Goal: Register for event/course

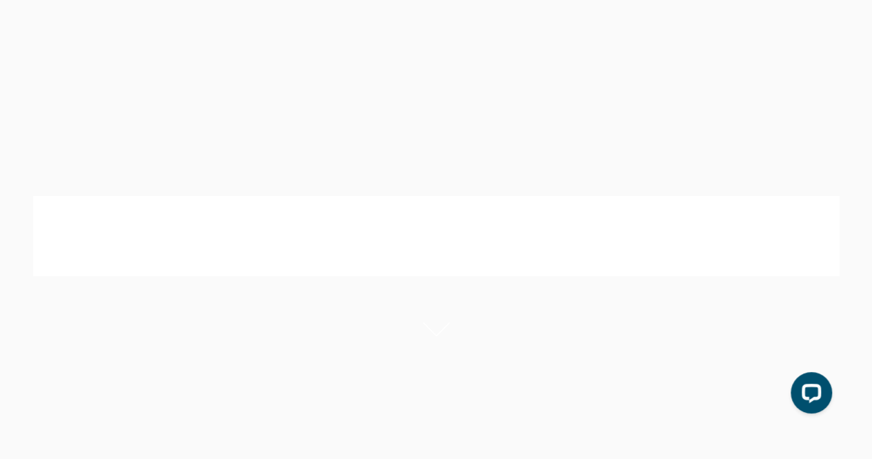
scroll to position [759, 0]
click at [812, 397] on div "Open LiveChat chat widget" at bounding box center [811, 391] width 23 height 23
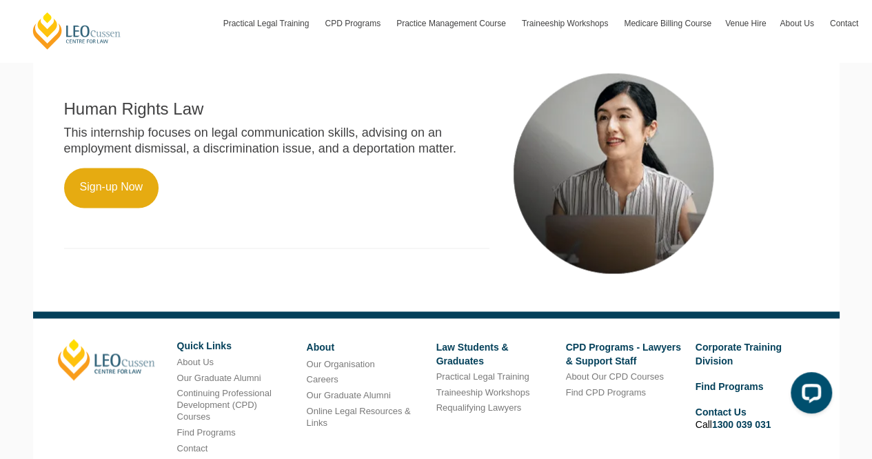
scroll to position [979, 0]
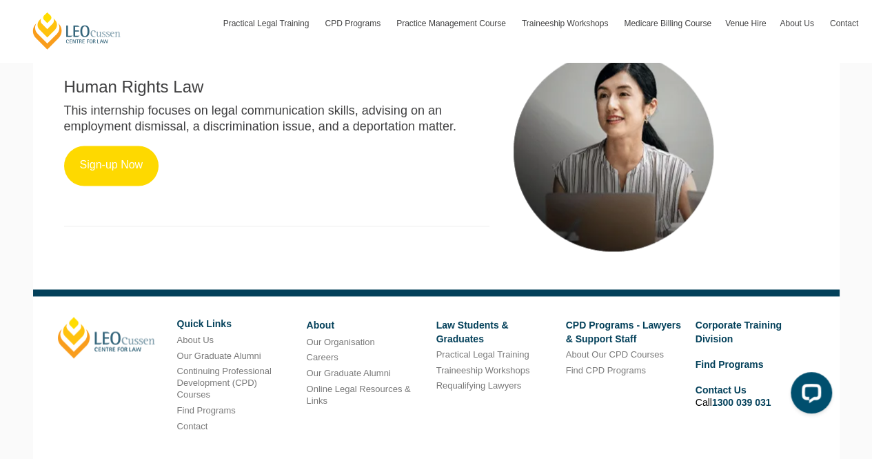
click at [128, 161] on link "Sign-up Now" at bounding box center [111, 166] width 95 height 40
